Goal: Check status: Check status

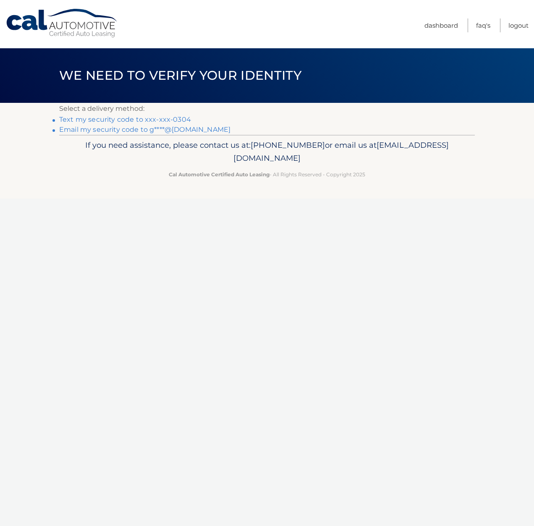
click at [107, 122] on link "Text my security code to xxx-xxx-0304" at bounding box center [125, 119] width 132 height 8
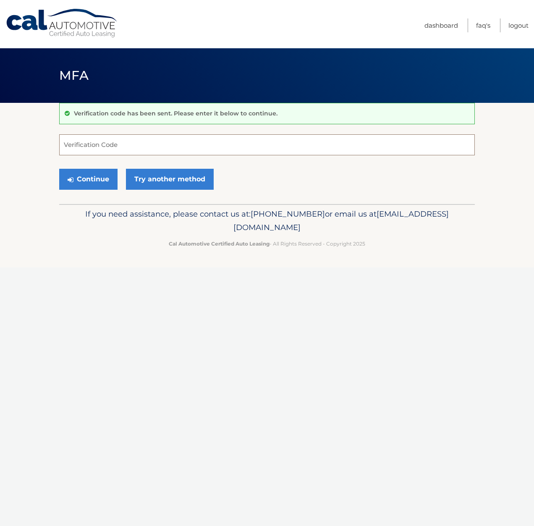
click at [109, 142] on input "Verification Code" at bounding box center [266, 144] width 415 height 21
click at [102, 146] on input "Verification Code" at bounding box center [266, 144] width 415 height 21
type input "991941"
click at [94, 180] on button "Continue" at bounding box center [88, 179] width 58 height 21
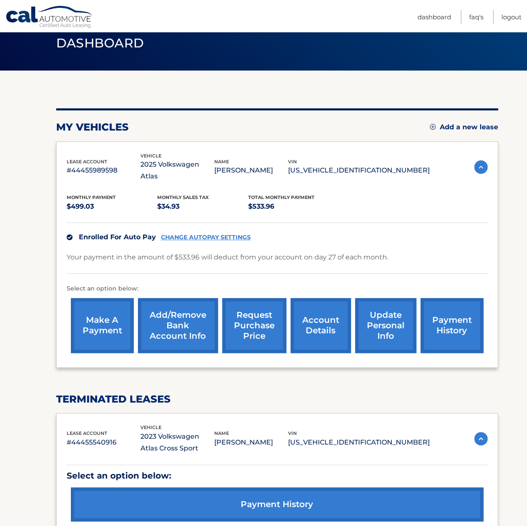
scroll to position [109, 0]
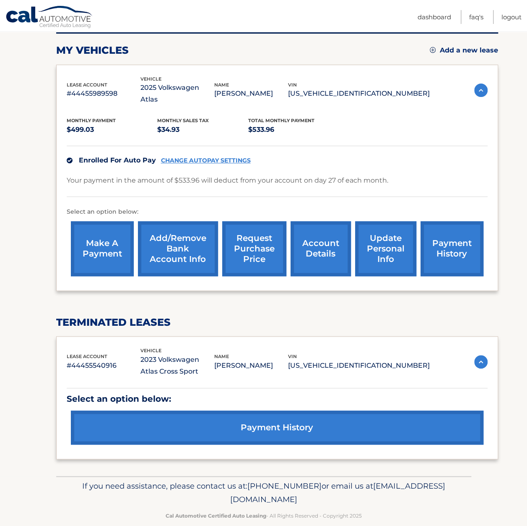
click at [272, 413] on link "payment history" at bounding box center [277, 427] width 413 height 34
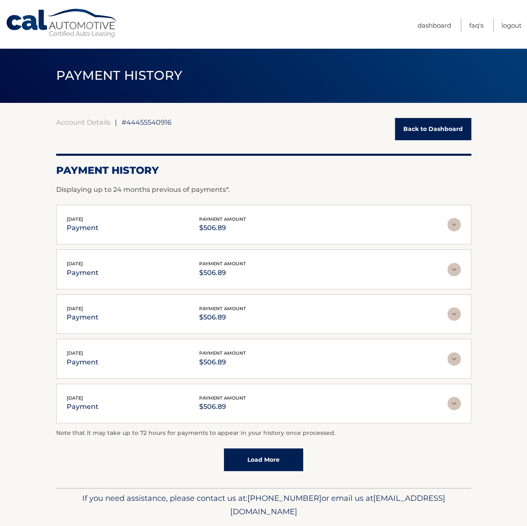
click at [258, 460] on link "Load More" at bounding box center [263, 459] width 79 height 23
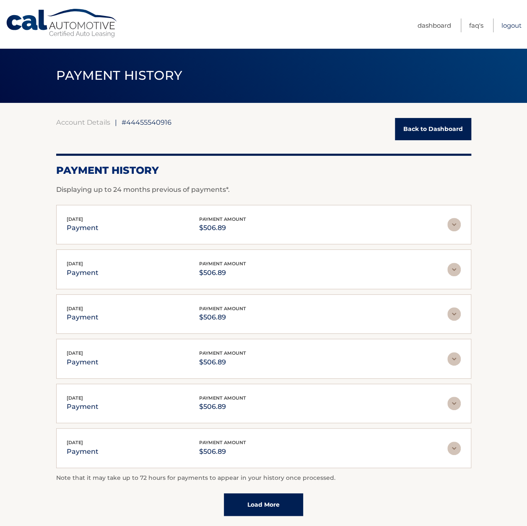
click at [514, 24] on link "Logout" at bounding box center [512, 25] width 20 height 14
